Goal: Navigation & Orientation: Find specific page/section

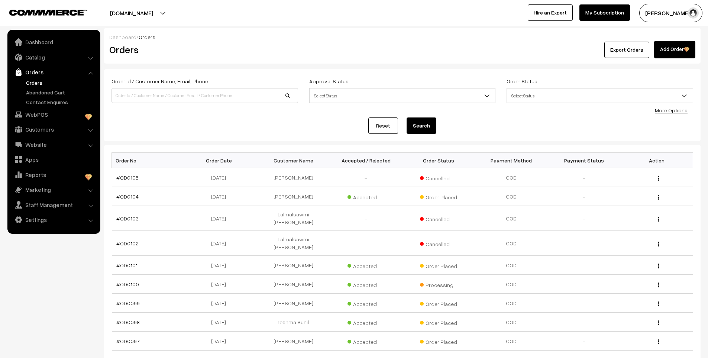
click at [48, 95] on link "Abandoned Cart" at bounding box center [61, 92] width 74 height 8
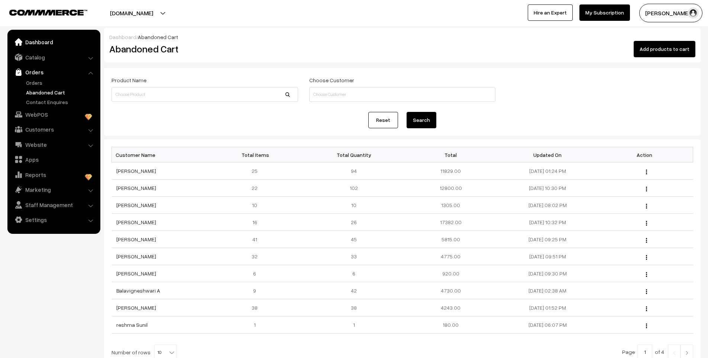
click at [34, 39] on link "Dashboard" at bounding box center [53, 41] width 88 height 13
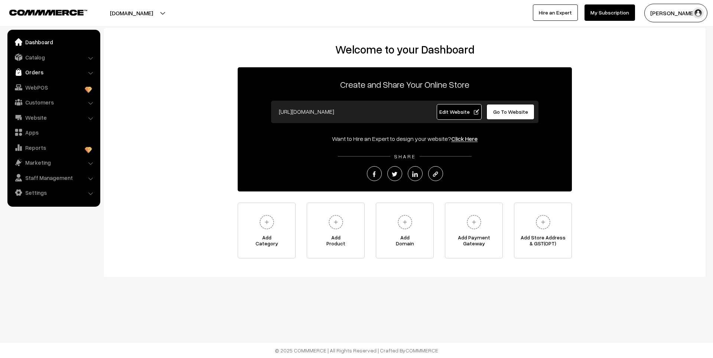
click at [46, 74] on link "Orders" at bounding box center [53, 71] width 88 height 13
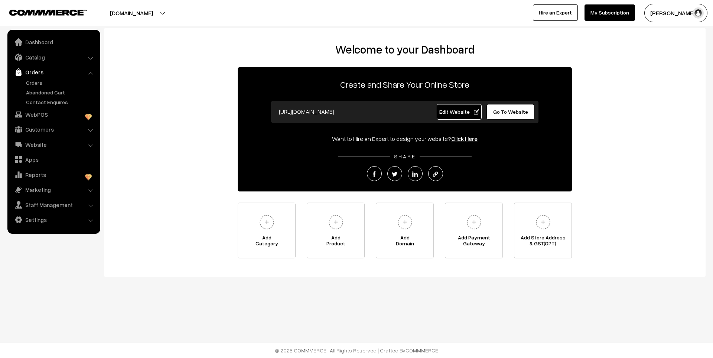
click at [38, 87] on ul "Orders" at bounding box center [53, 92] width 89 height 27
click at [42, 85] on link "Orders" at bounding box center [61, 83] width 74 height 8
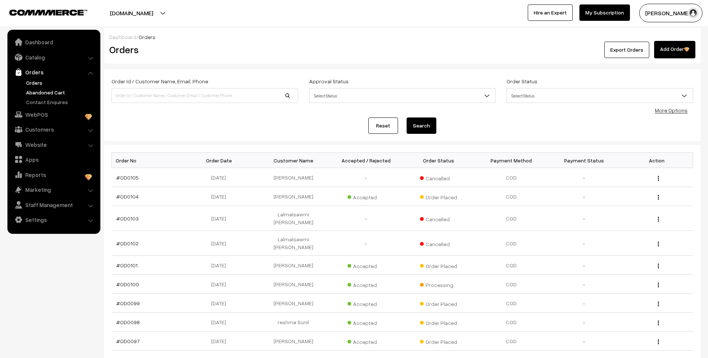
click at [43, 94] on link "Abandoned Cart" at bounding box center [61, 92] width 74 height 8
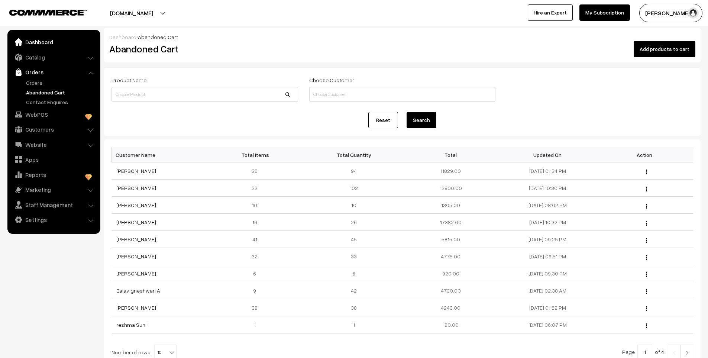
click at [43, 45] on link "Dashboard" at bounding box center [53, 41] width 88 height 13
